Goal: Task Accomplishment & Management: Manage account settings

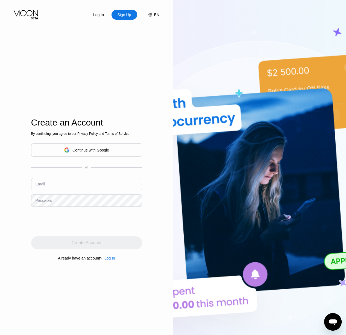
click at [103, 148] on div "Continue with Google" at bounding box center [90, 150] width 37 height 4
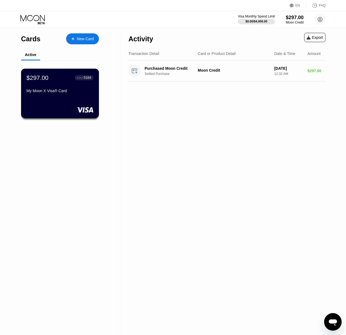
click at [81, 76] on div "● ● ● ● 5164" at bounding box center [84, 78] width 14 height 4
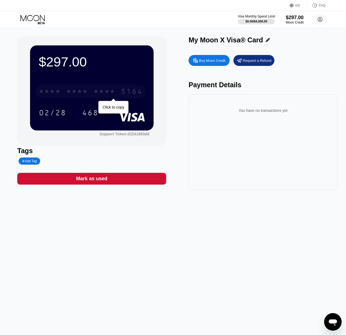
click at [127, 91] on div "5164" at bounding box center [132, 92] width 22 height 9
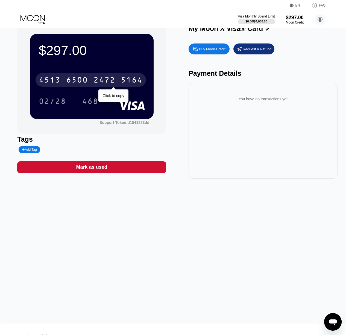
click at [131, 78] on div "5164" at bounding box center [132, 80] width 22 height 9
click at [136, 81] on div "5164" at bounding box center [132, 80] width 22 height 9
